Goal: Task Accomplishment & Management: Complete application form

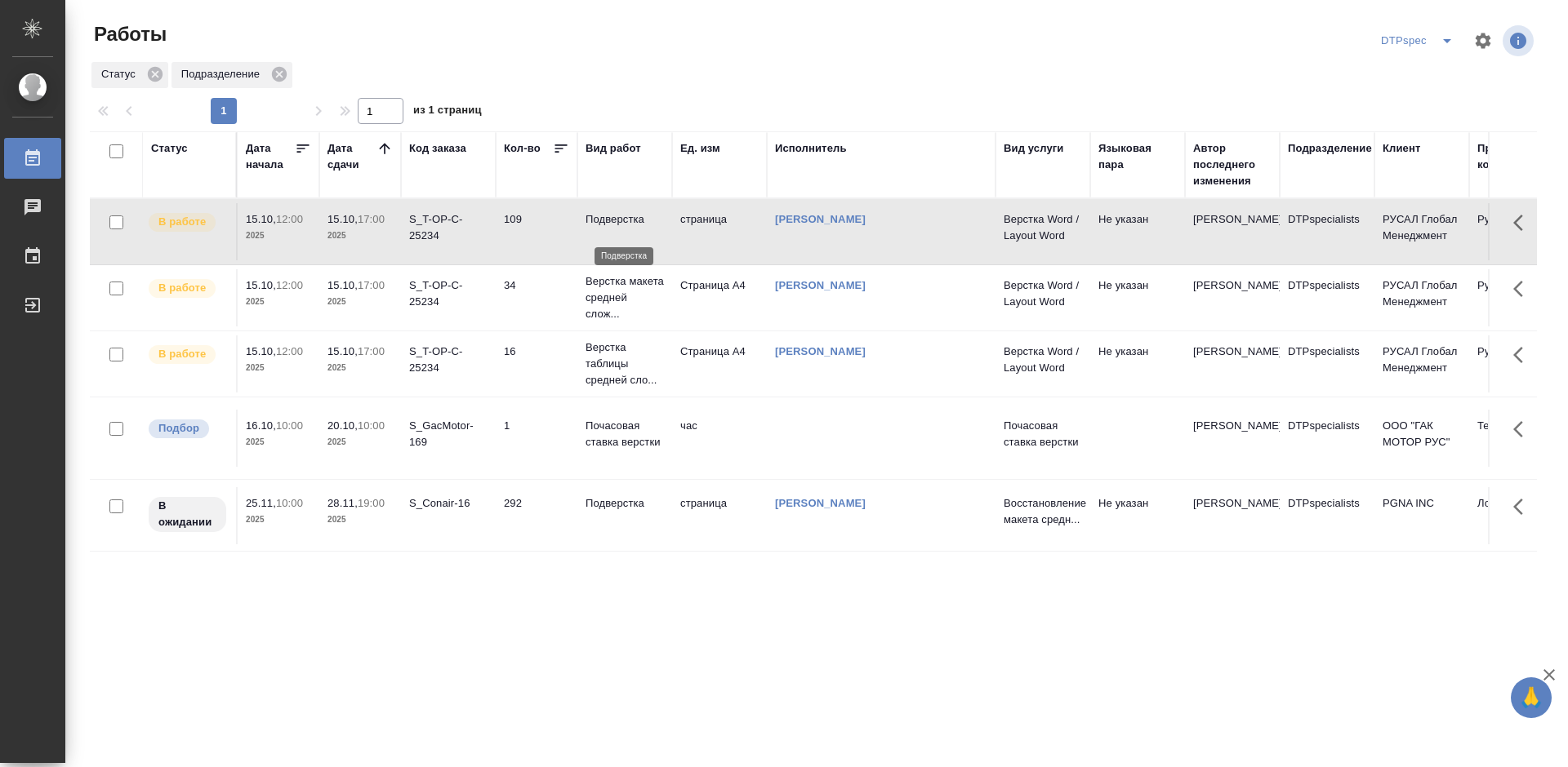
click at [611, 223] on p "Подверстка" at bounding box center [624, 220] width 78 height 17
click at [602, 322] on p "Верстка макета средней слож..." at bounding box center [624, 298] width 78 height 49
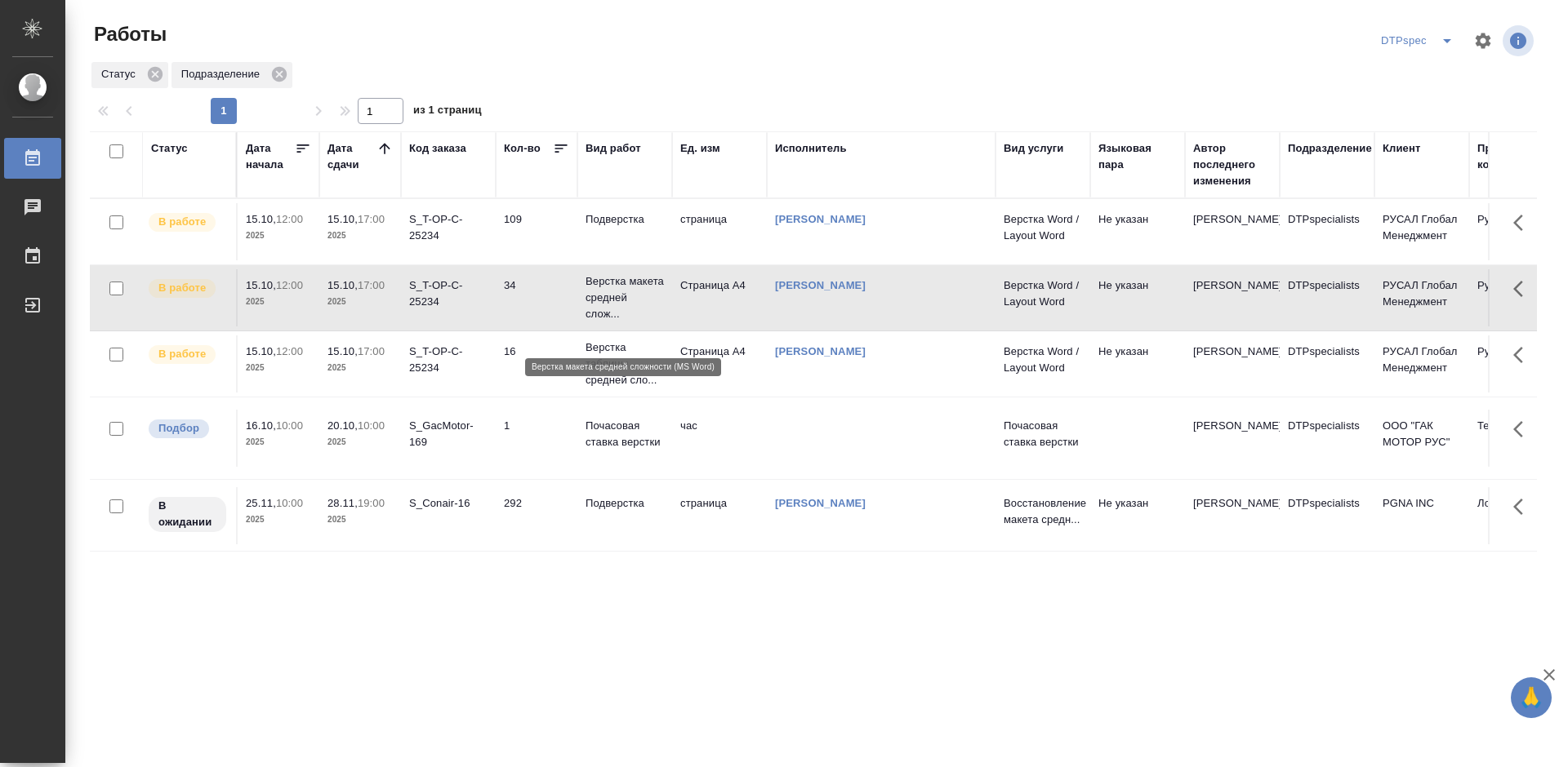
click at [602, 322] on p "Верстка макета средней слож..." at bounding box center [624, 298] width 78 height 49
click at [590, 389] on p "Верстка таблицы средней сло..." at bounding box center [624, 364] width 78 height 49
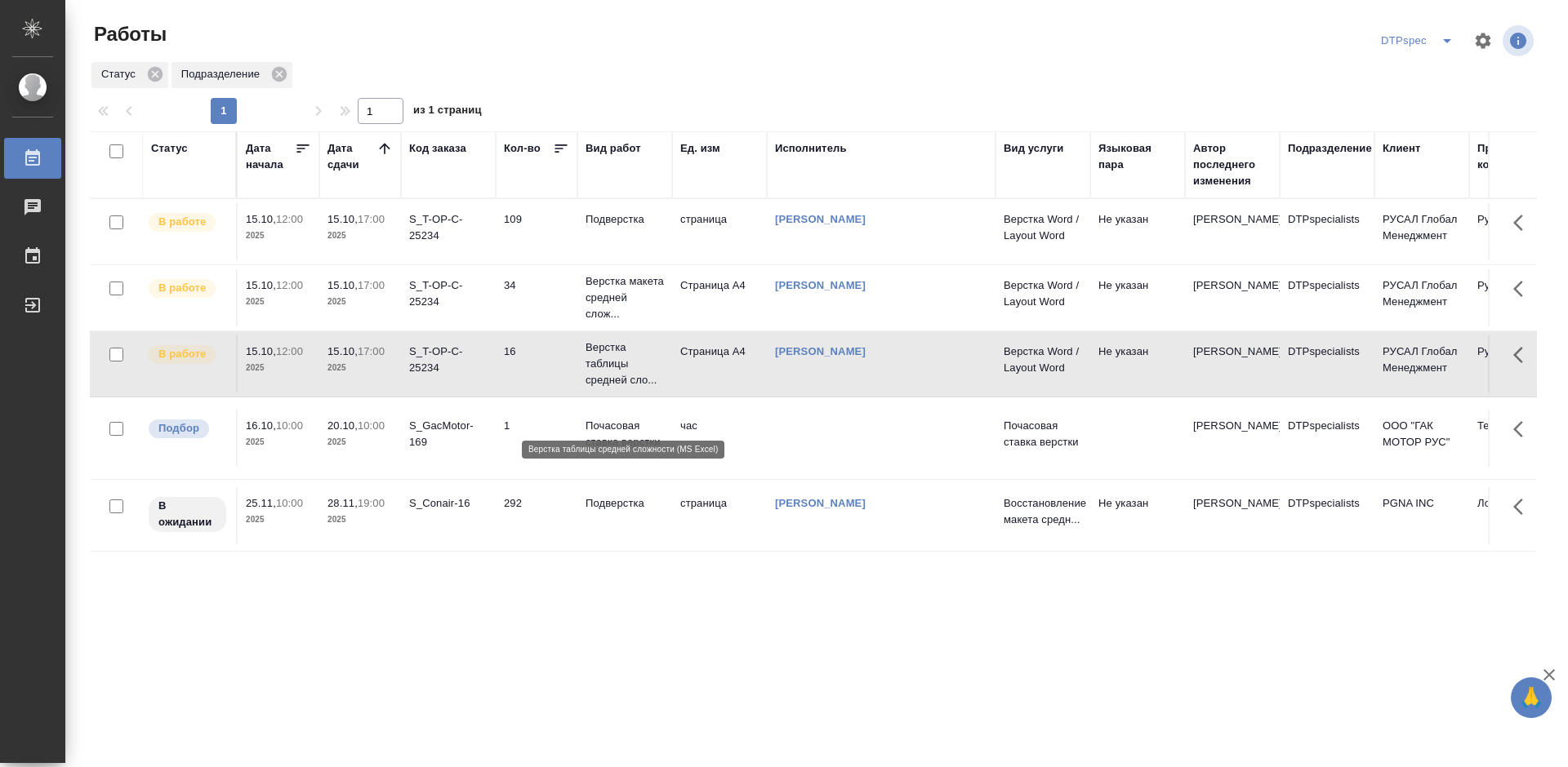
click at [590, 389] on p "Верстка таблицы средней сло..." at bounding box center [624, 364] width 78 height 49
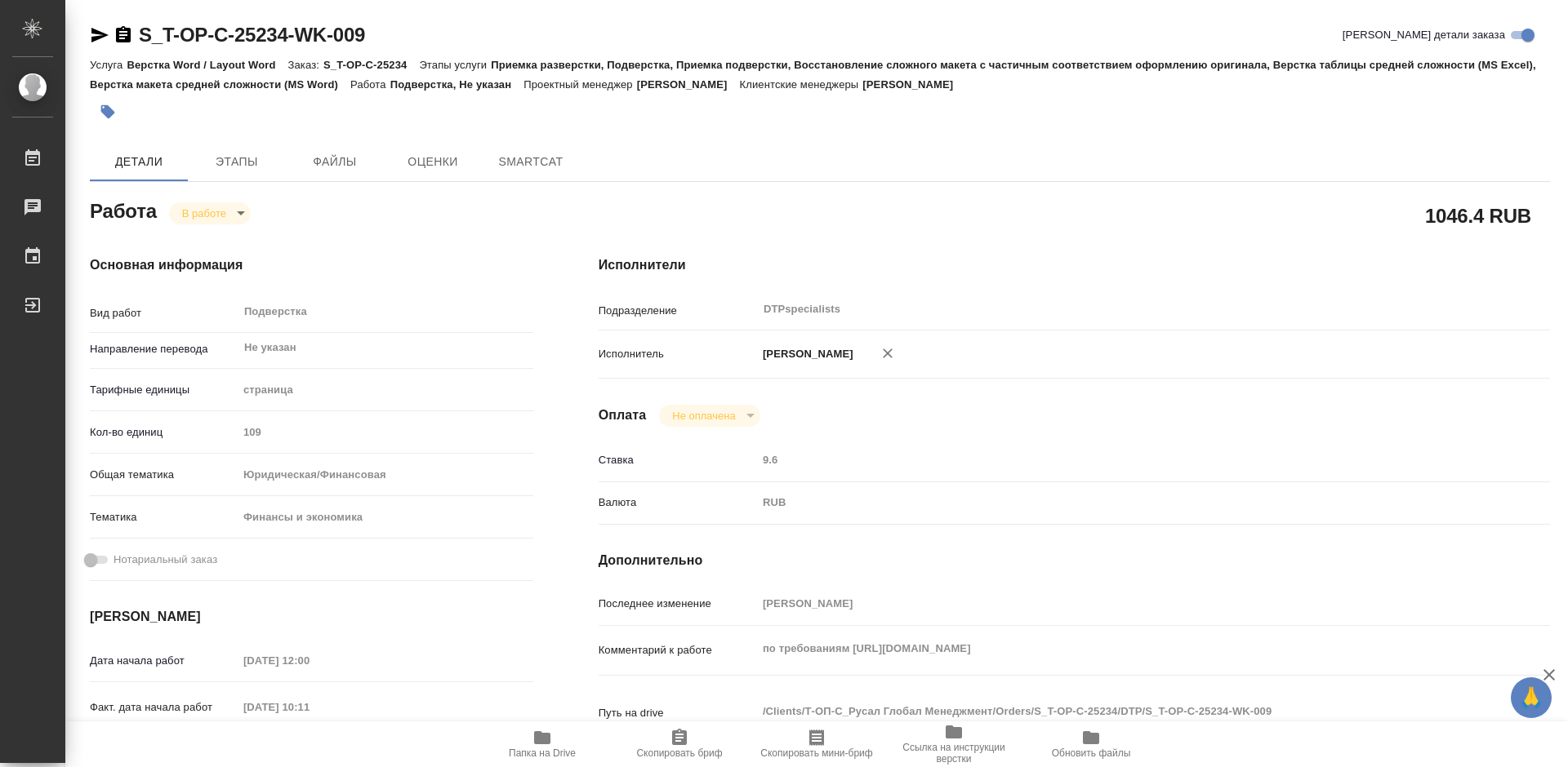
type textarea "x"
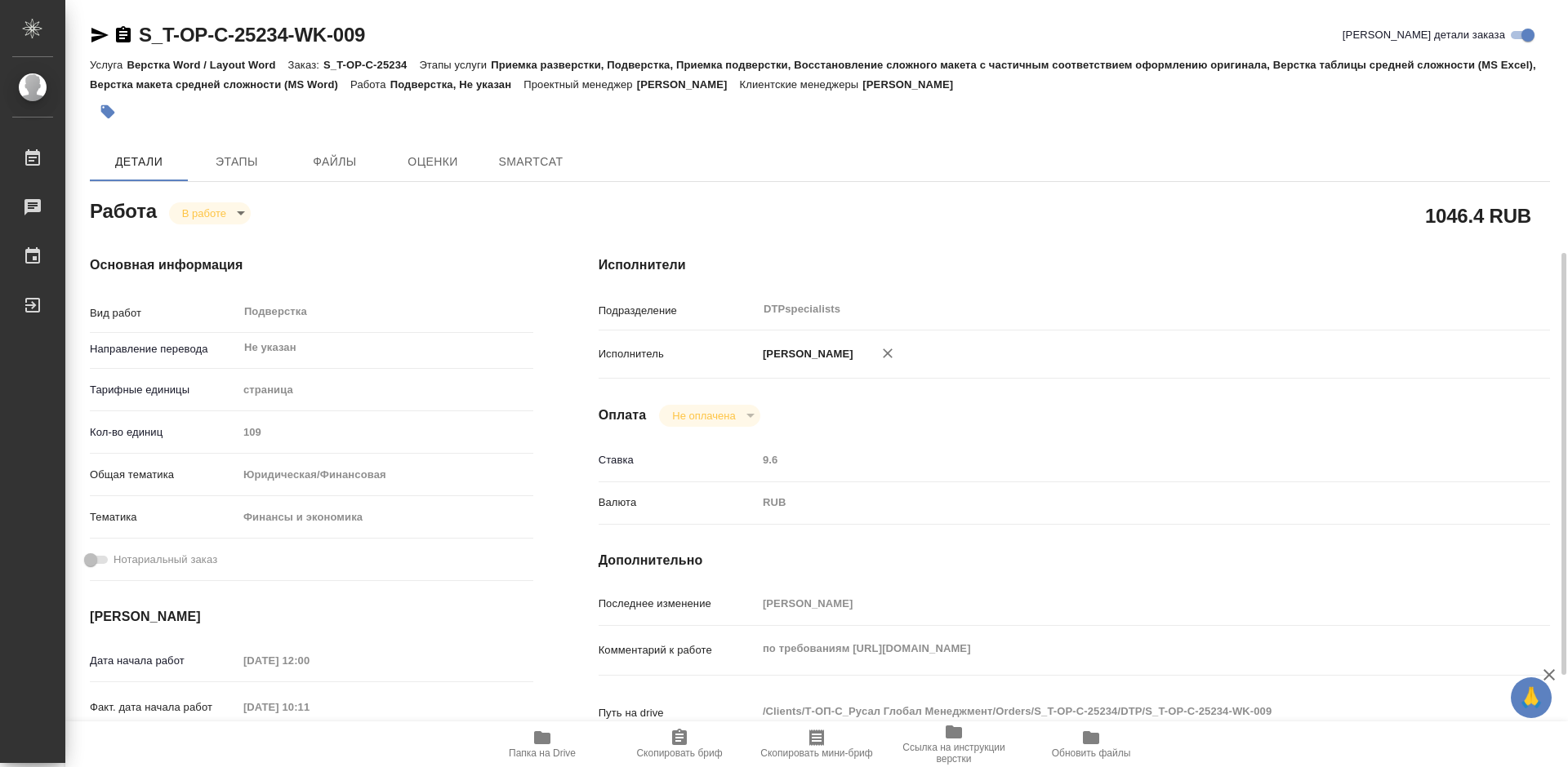
type textarea "x"
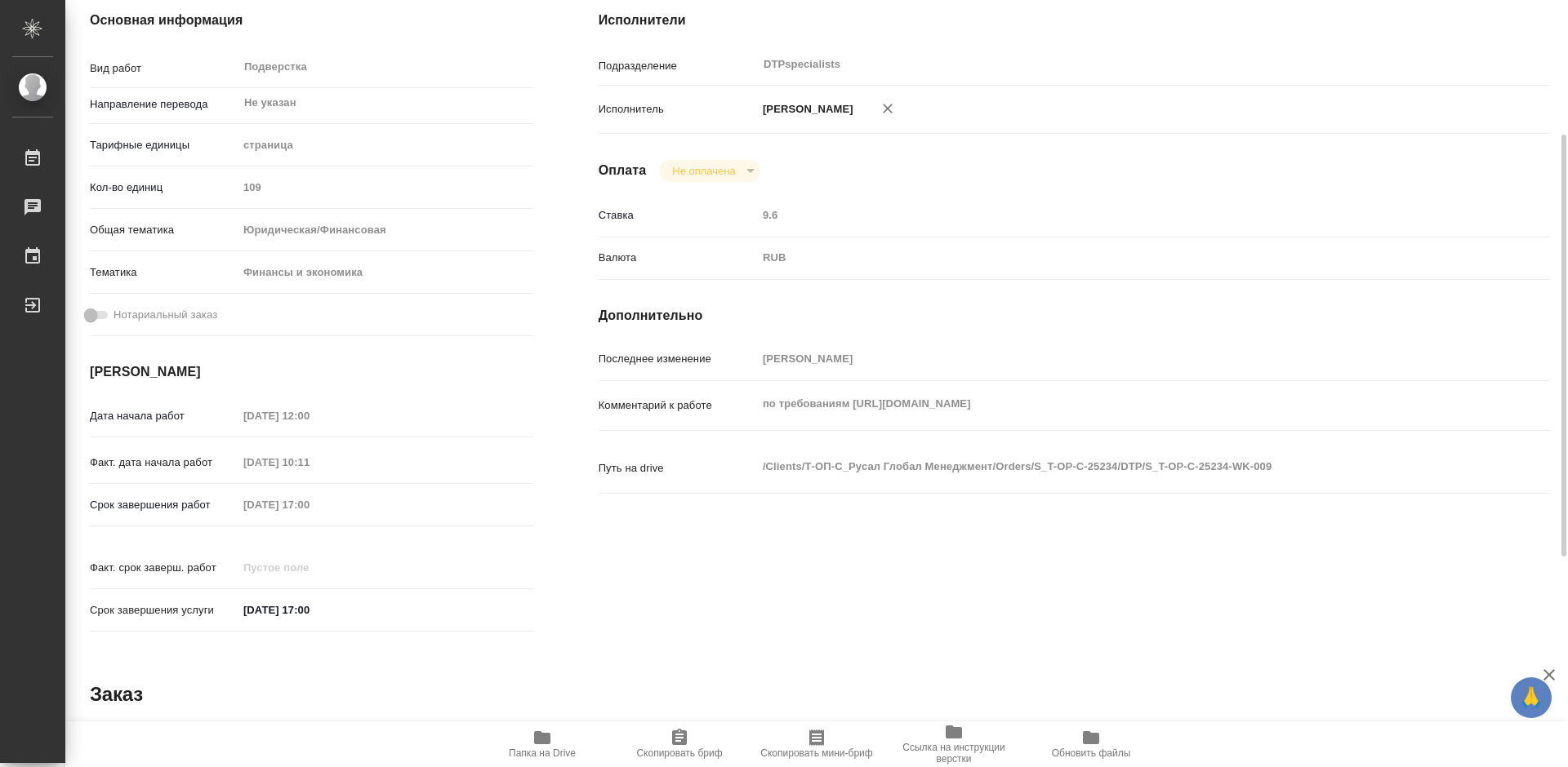
scroll to position [326, 0]
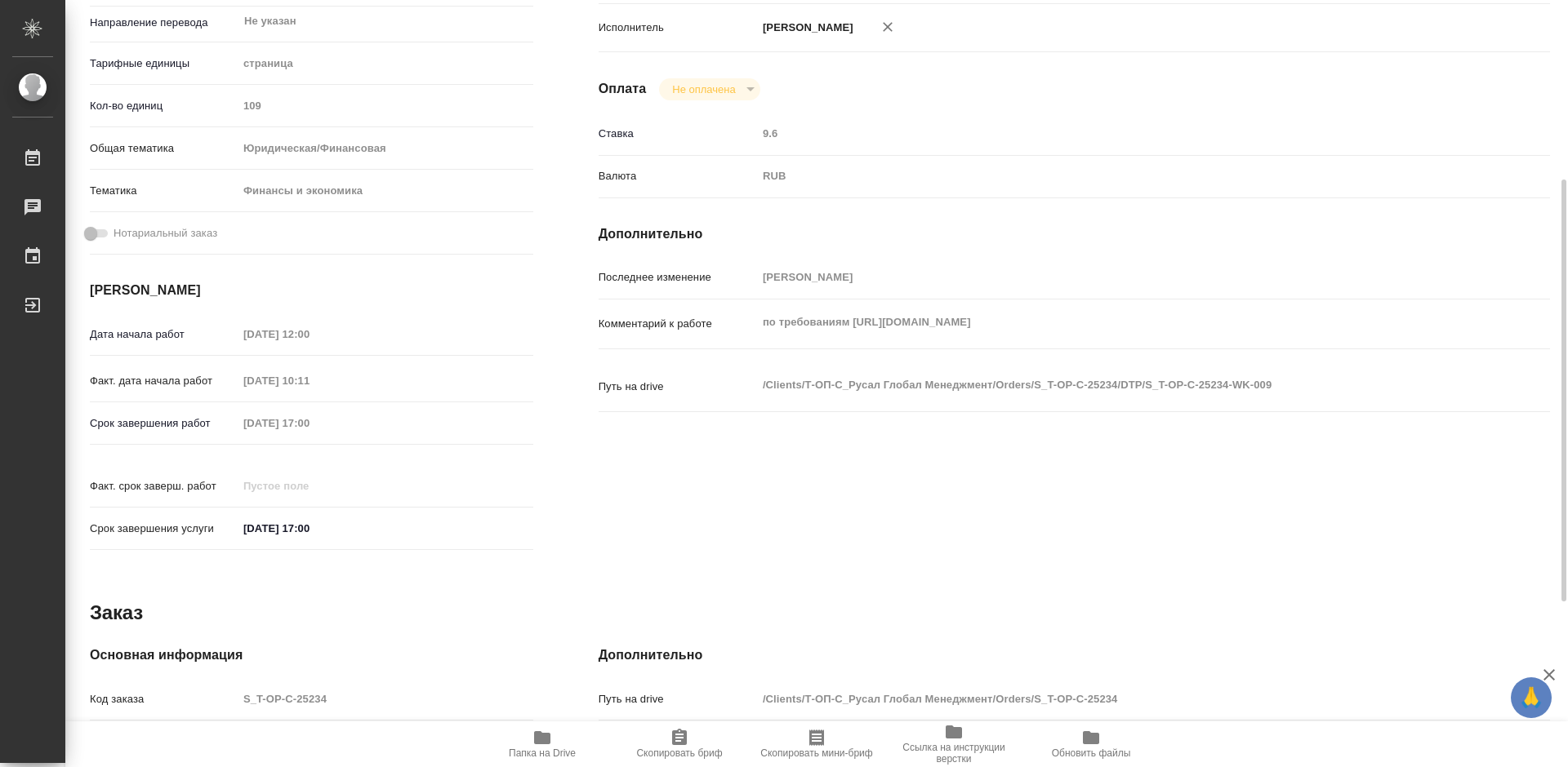
type textarea "x"
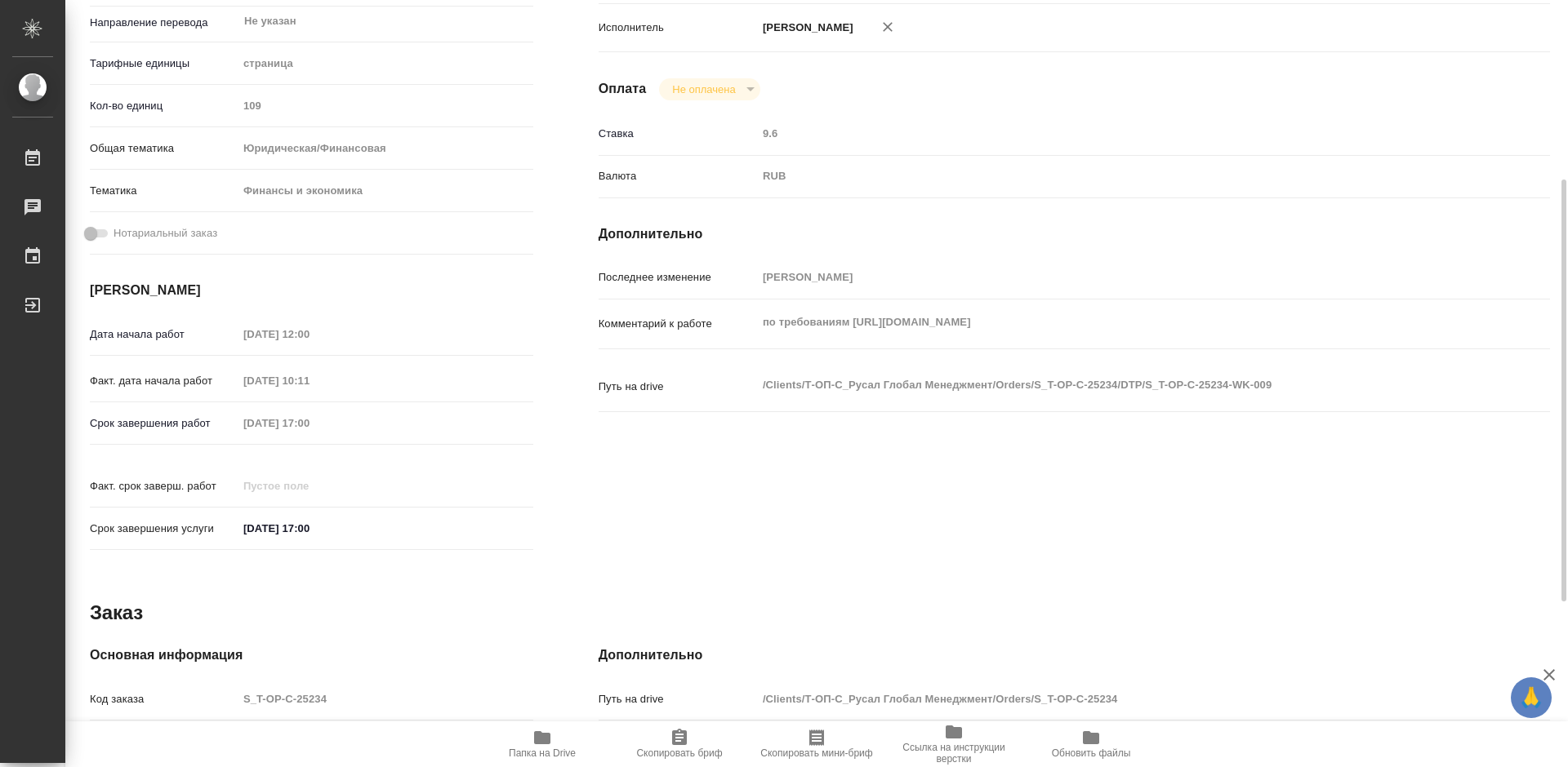
type textarea "x"
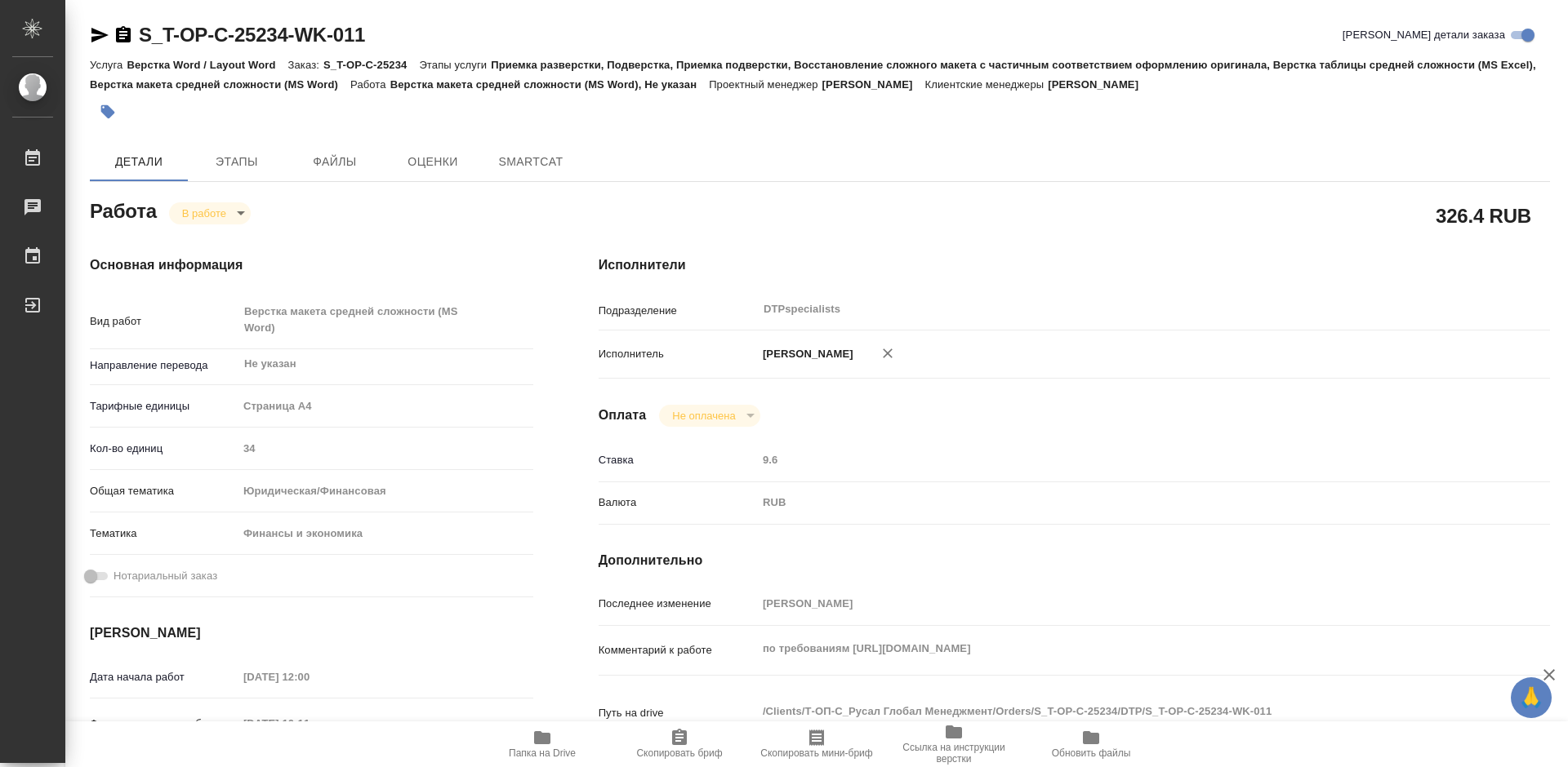
type textarea "x"
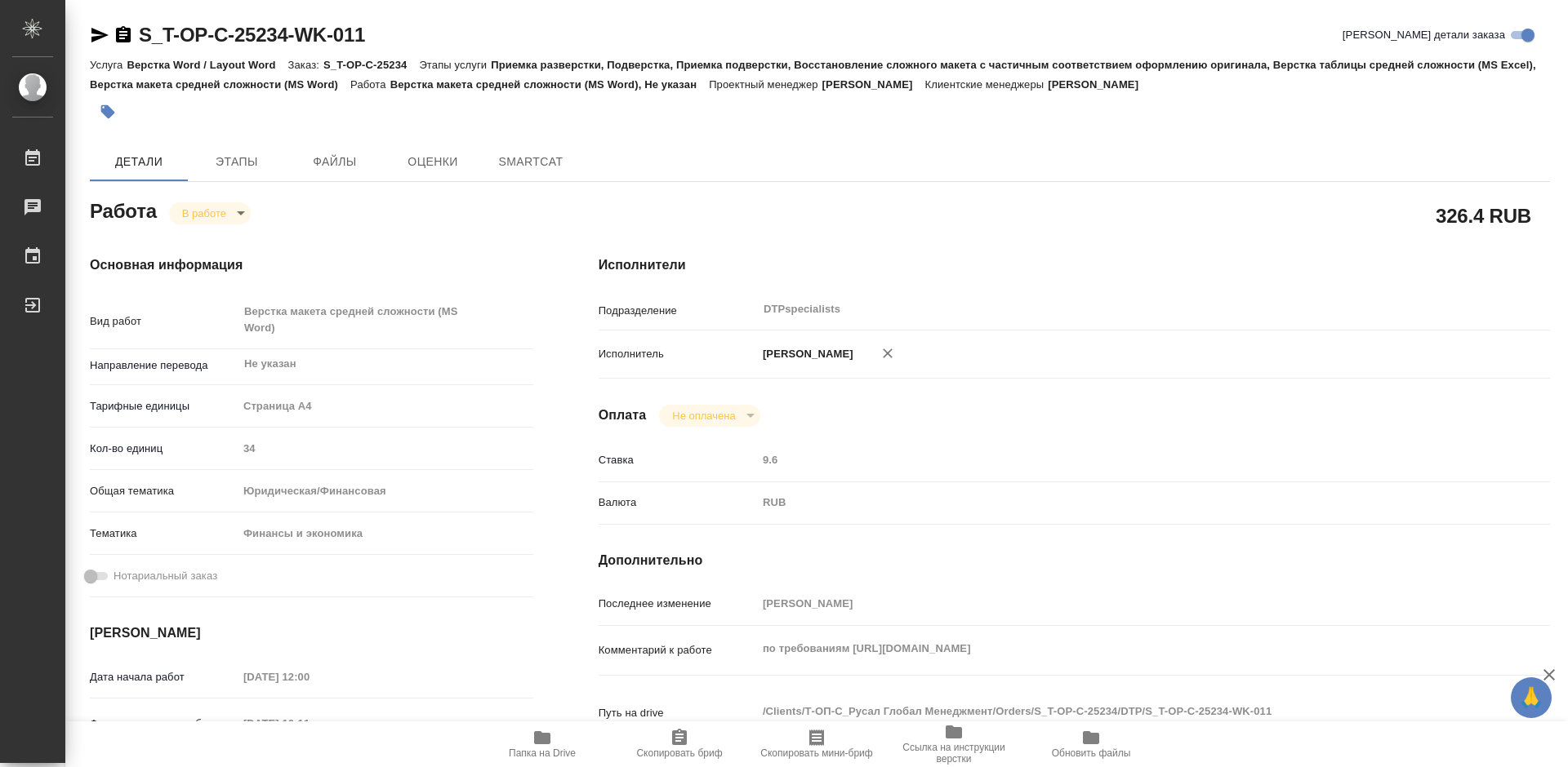
type textarea "x"
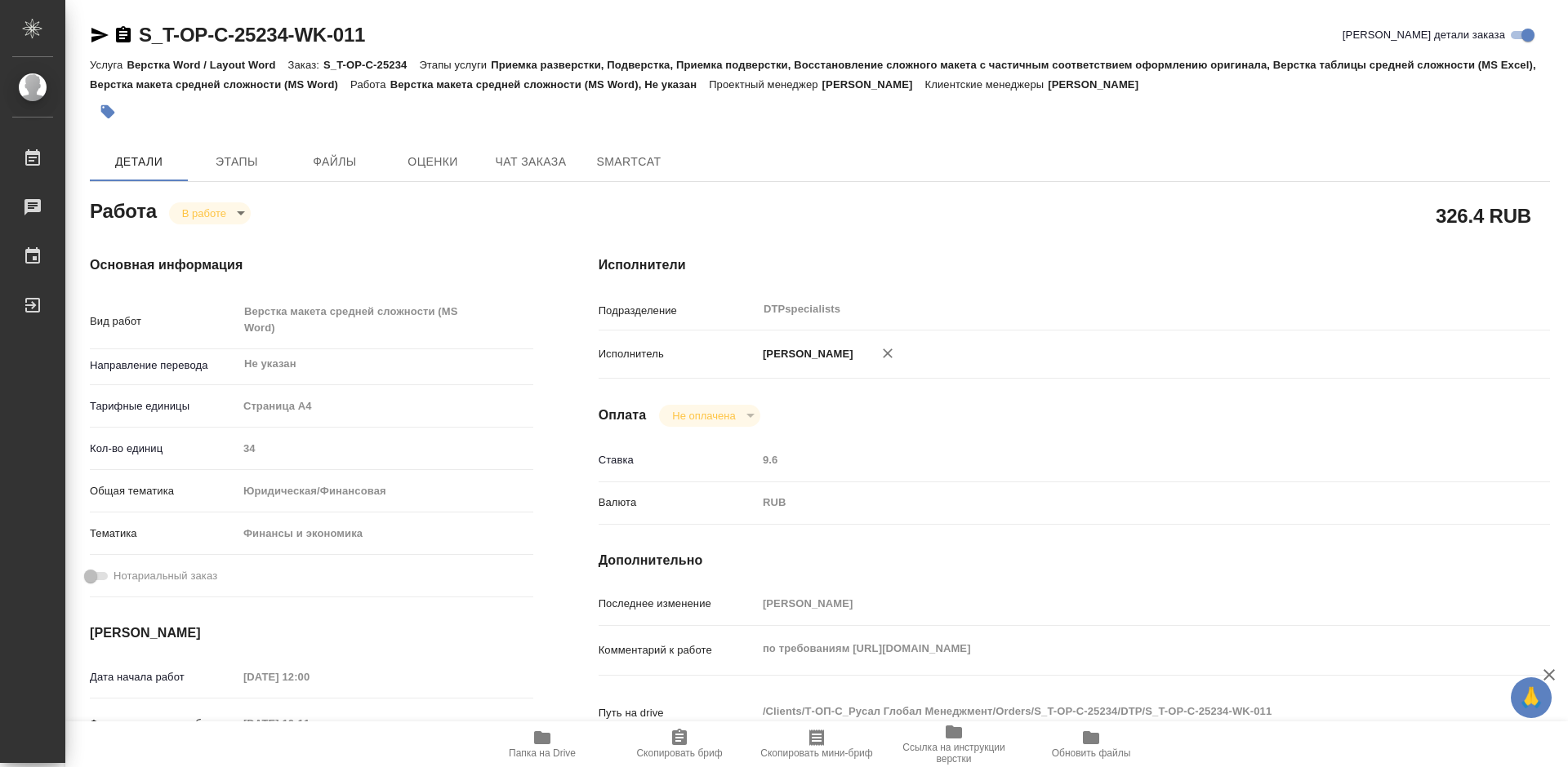
type textarea "x"
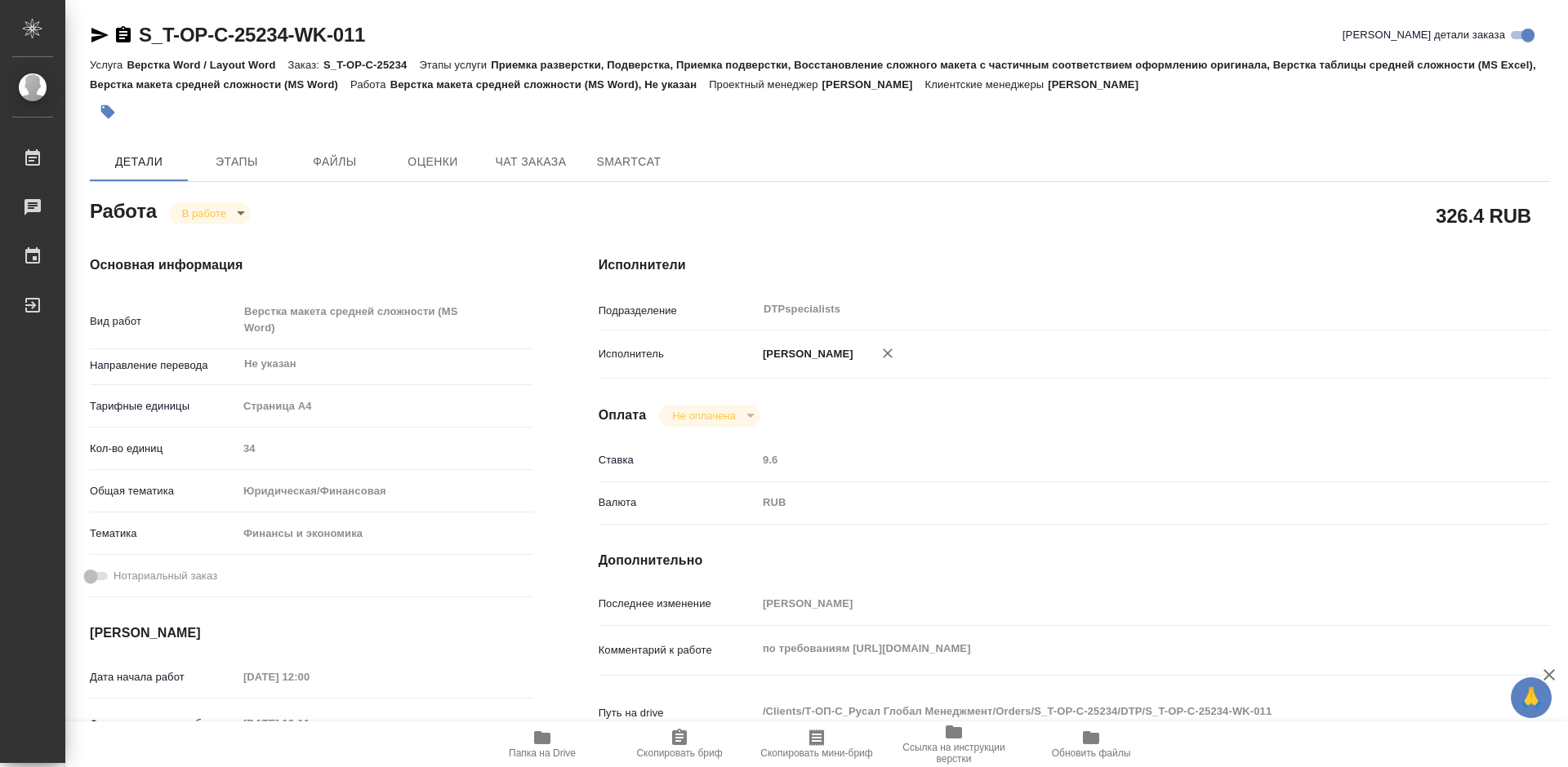
type textarea "x"
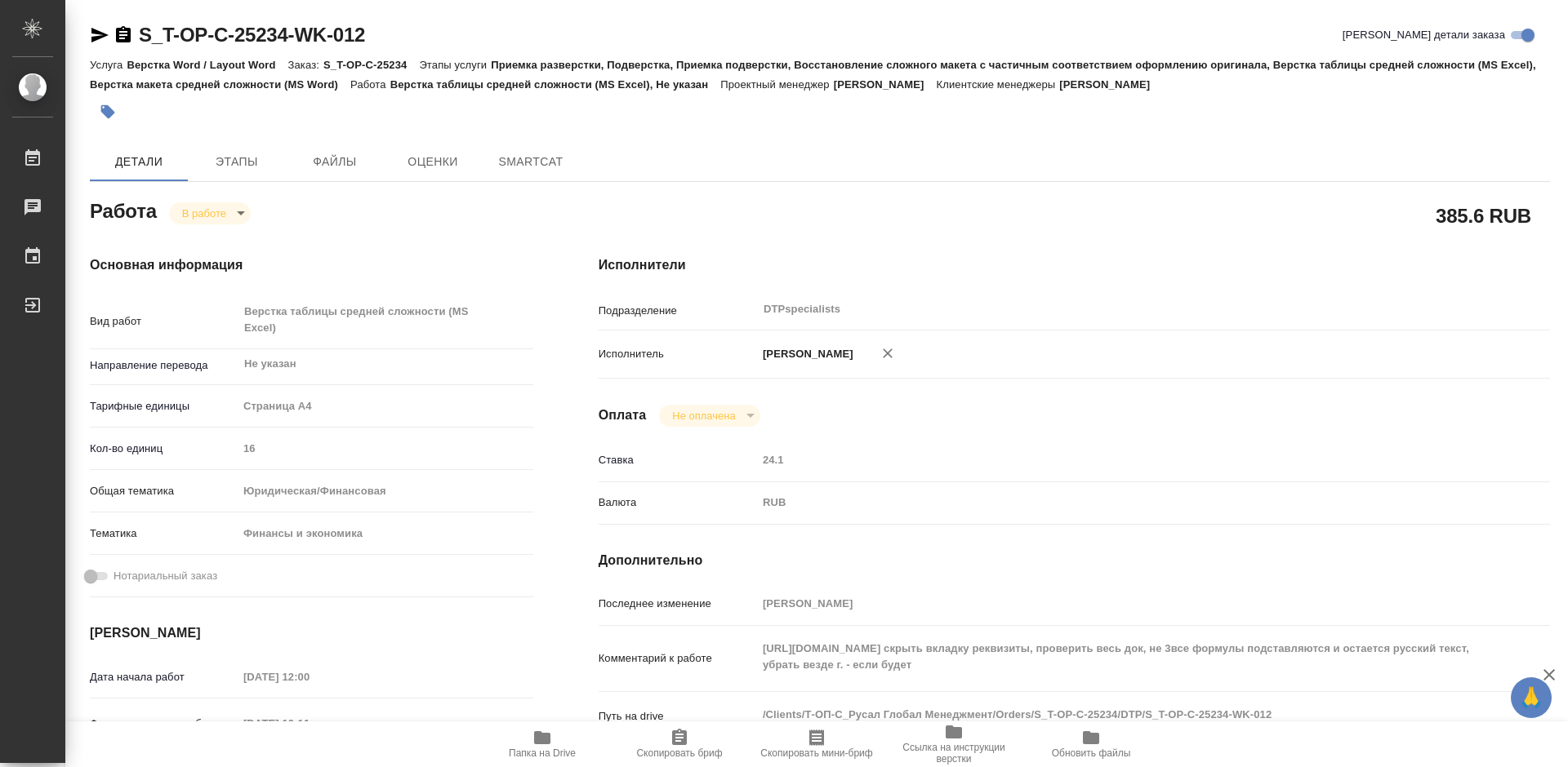
type textarea "x"
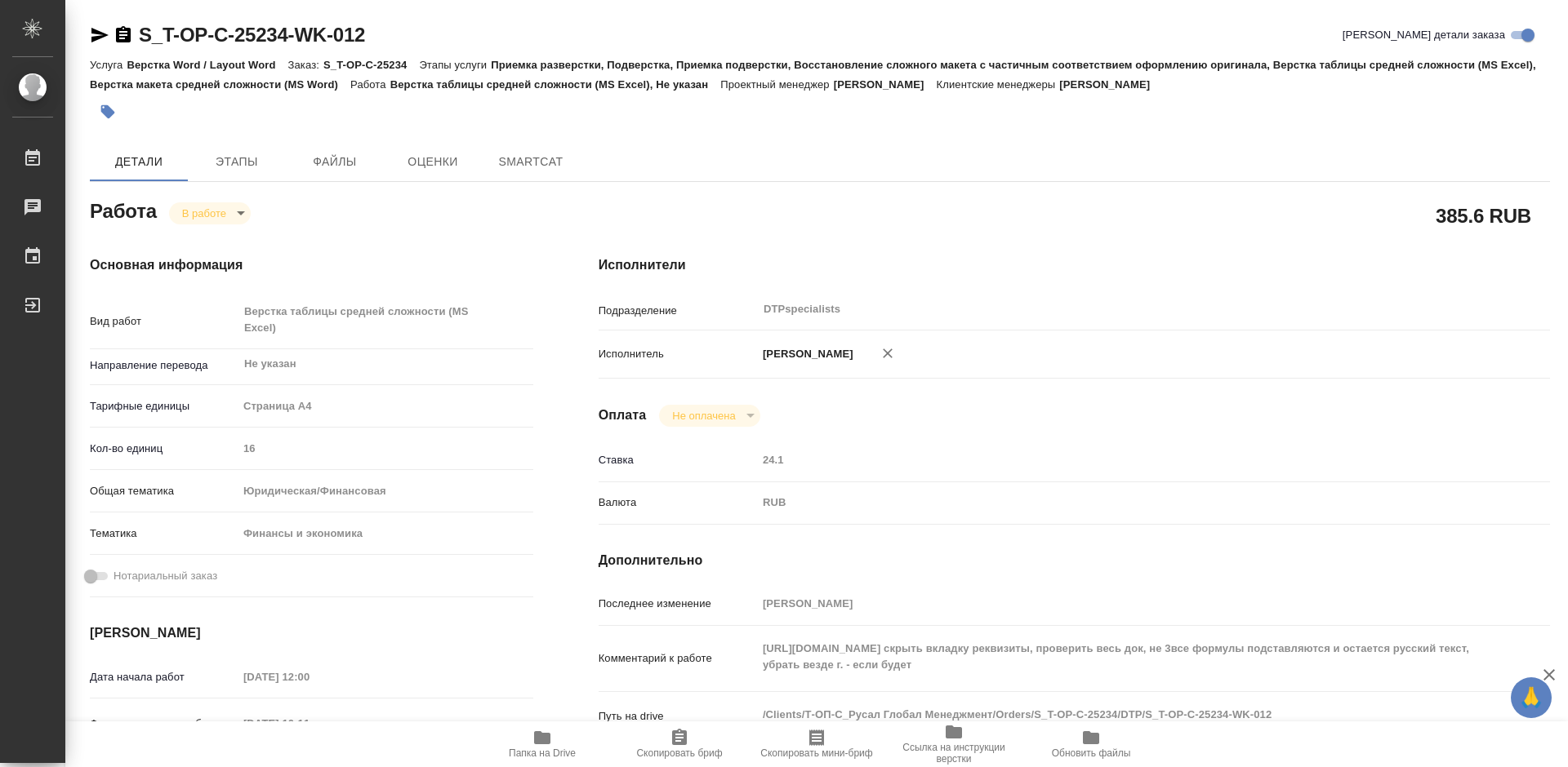
type textarea "x"
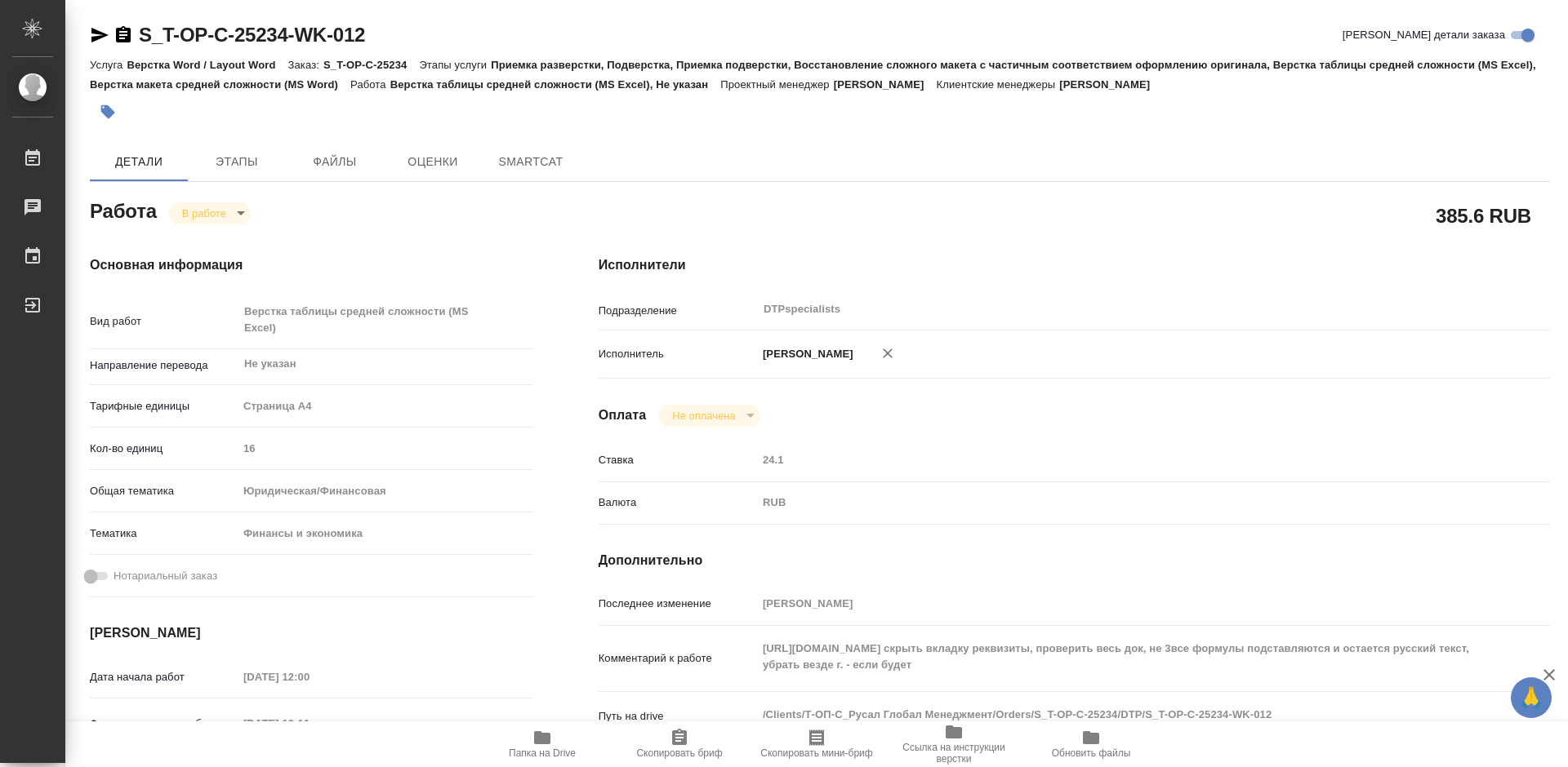
type textarea "x"
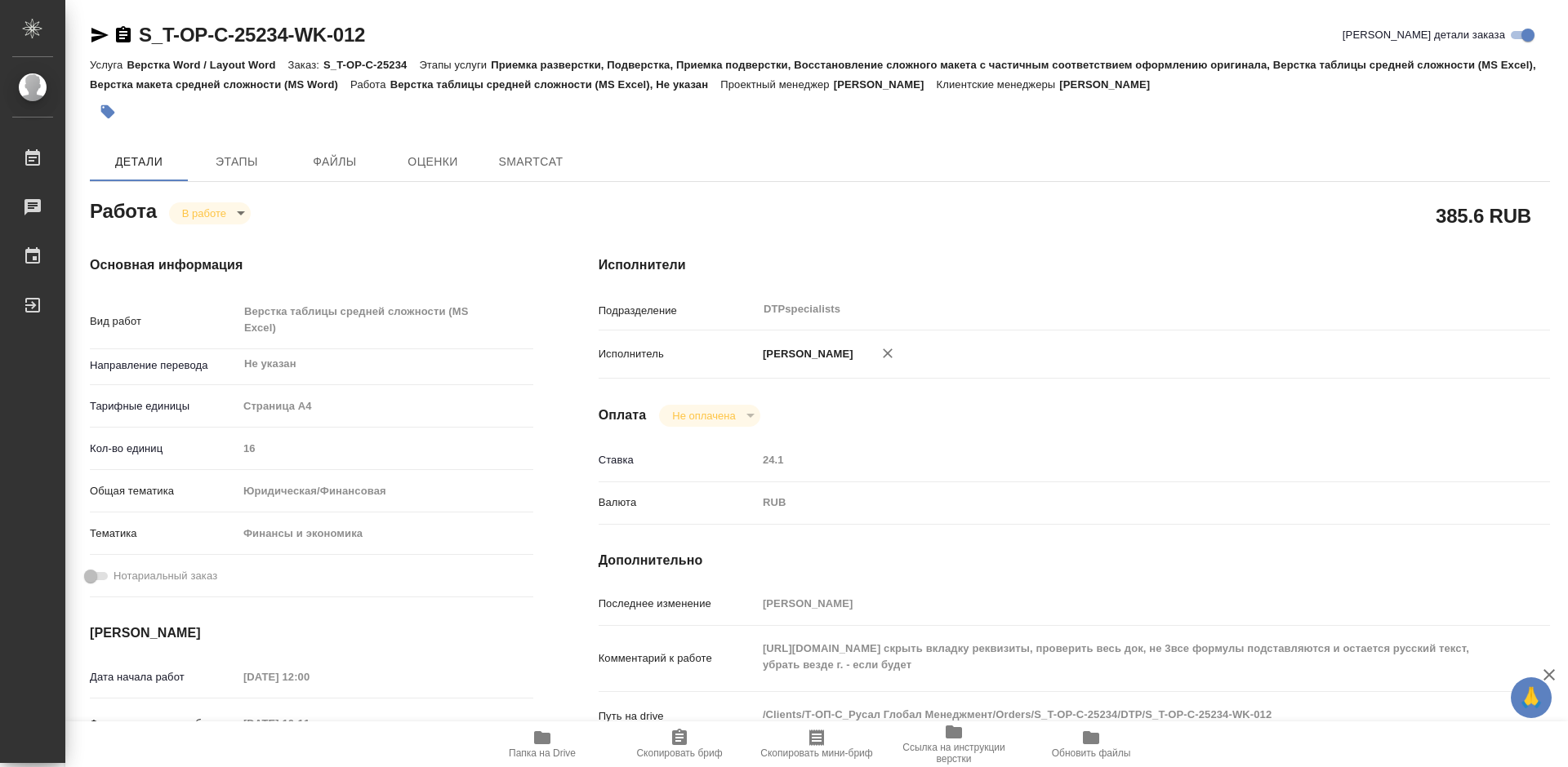
type textarea "x"
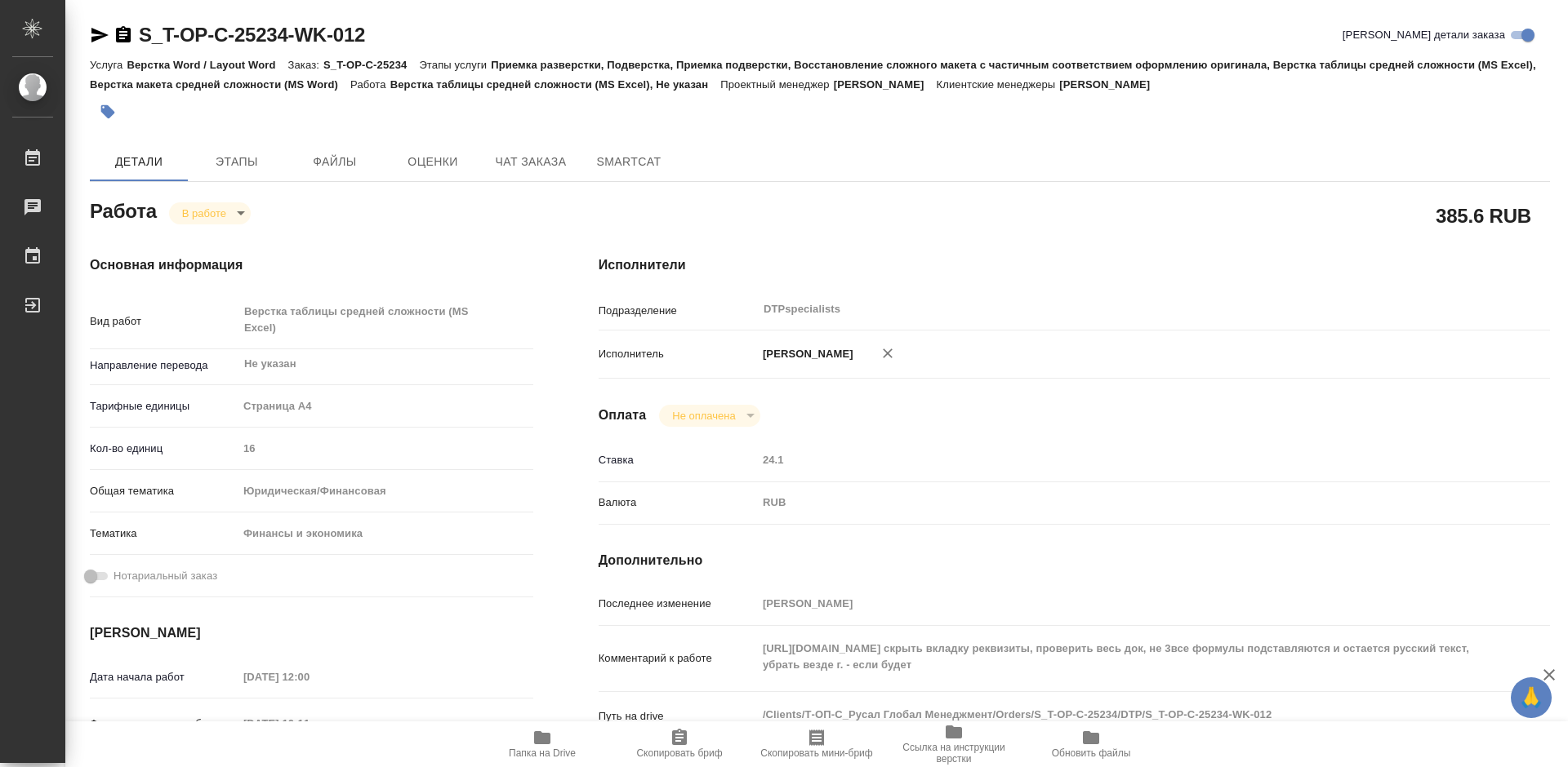
type textarea "x"
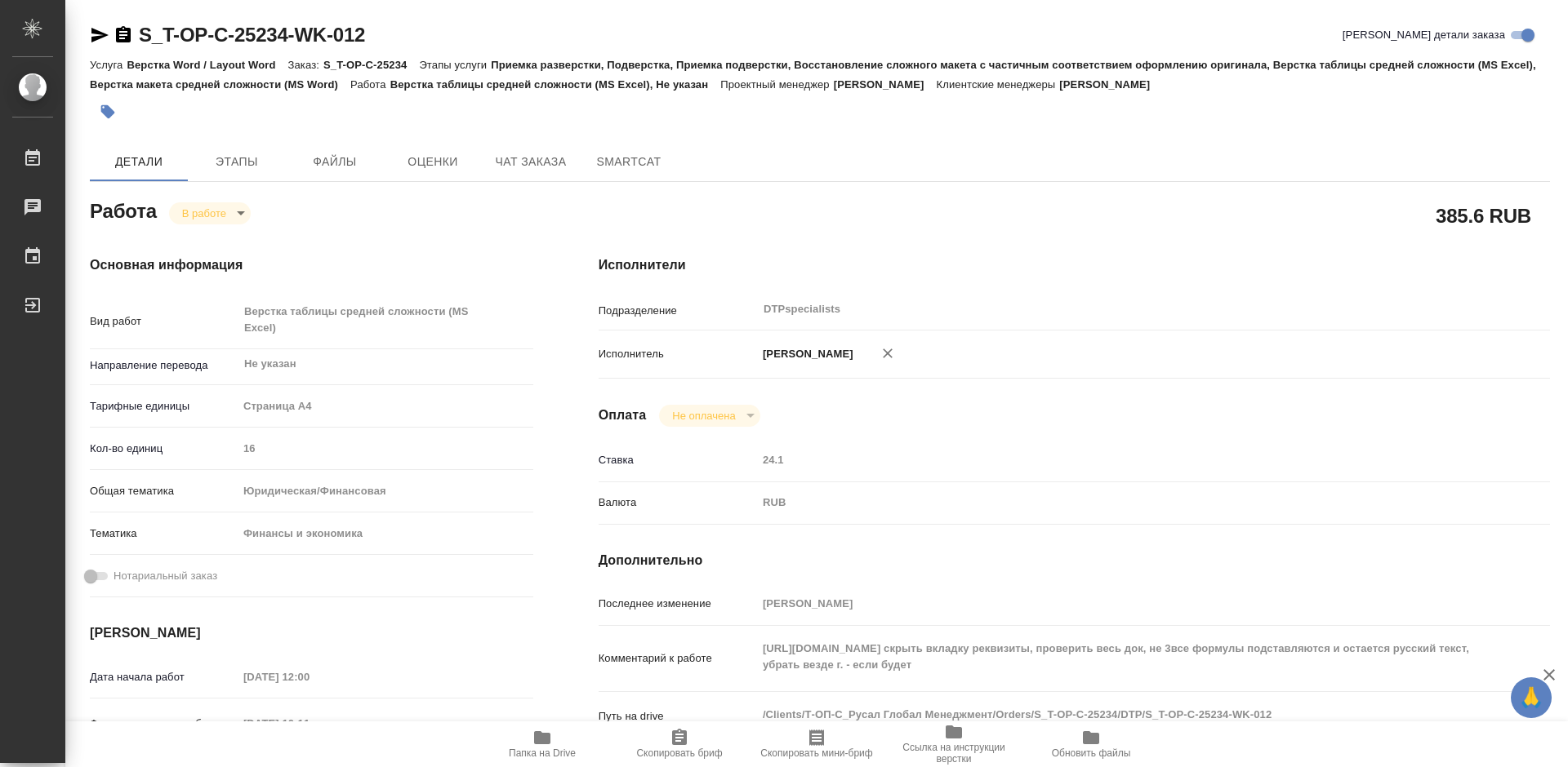
type textarea "x"
